Goal: Find specific page/section

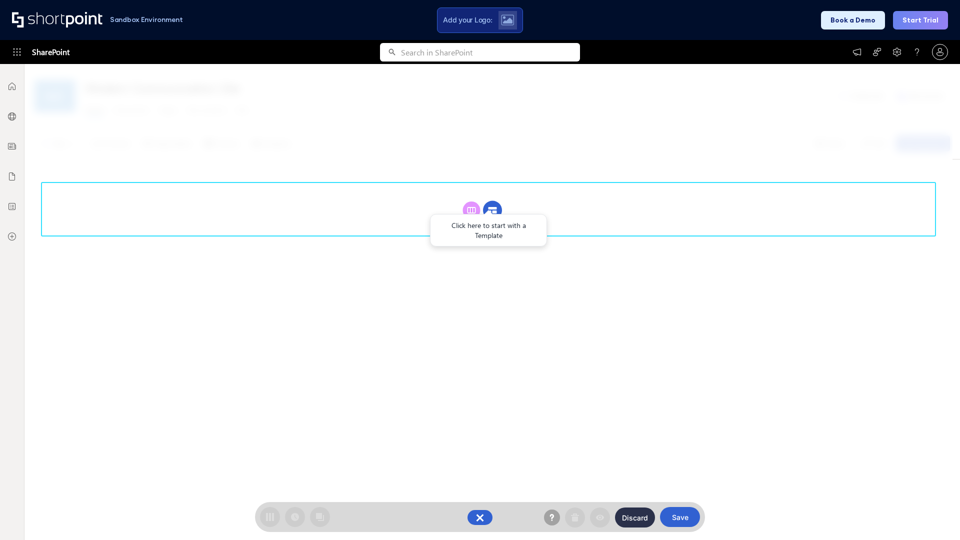
click at [492, 210] on circle at bounding box center [492, 210] width 19 height 19
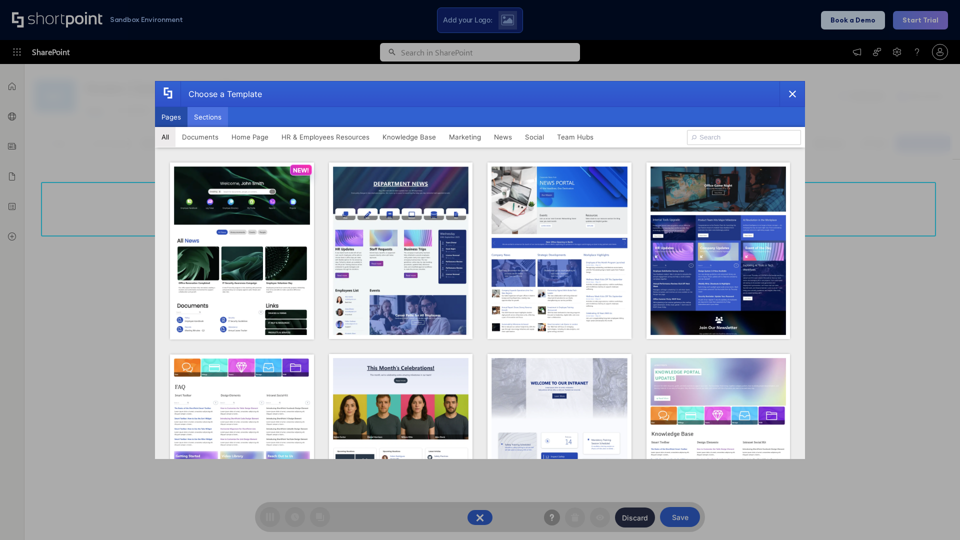
click at [207, 117] on button "Sections" at bounding box center [207, 117] width 40 height 20
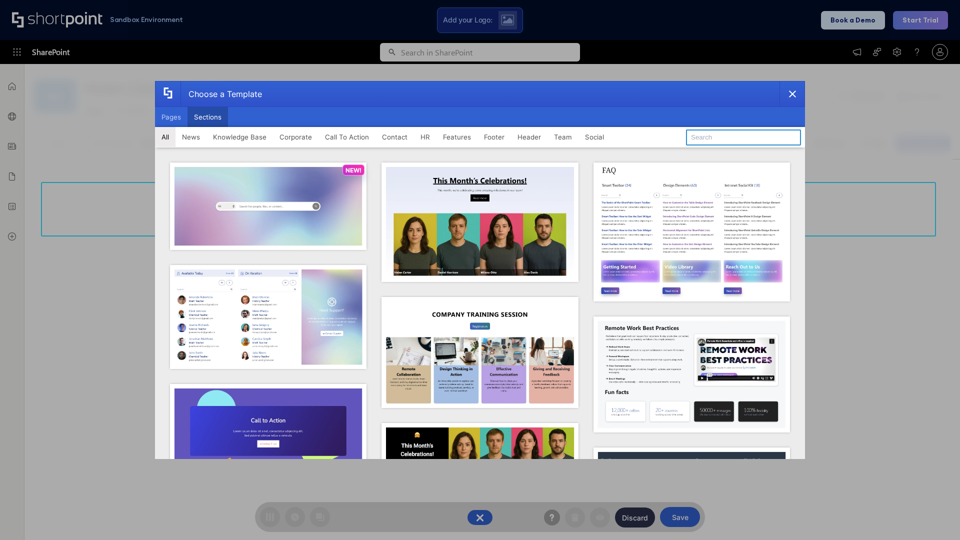
type input "FAQ 6"
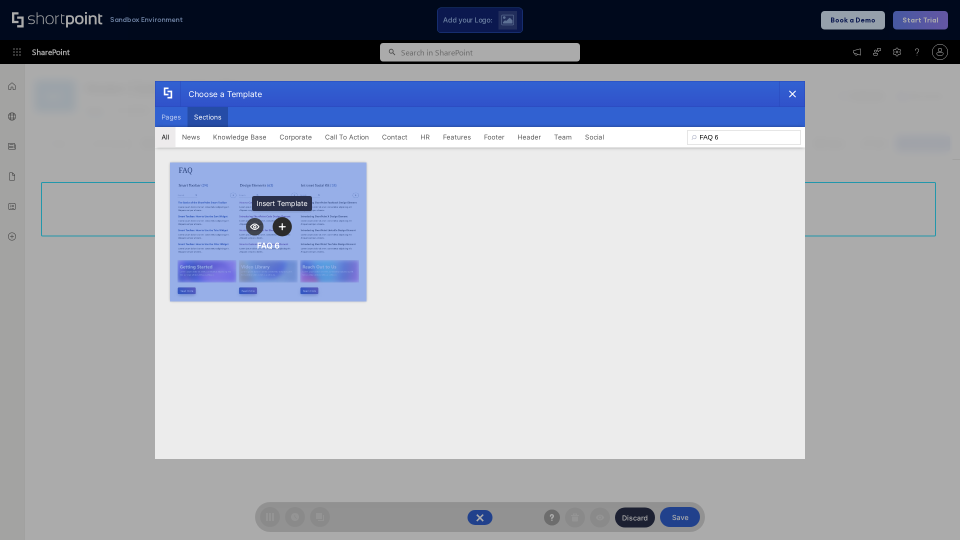
click at [282, 226] on icon "template selector" at bounding box center [281, 226] width 7 height 7
